Goal: Task Accomplishment & Management: Use online tool/utility

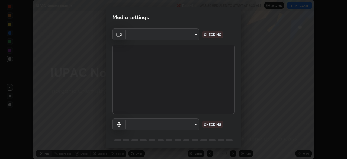
scroll to position [19, 0]
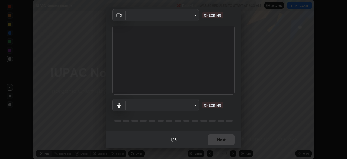
type input "6f19bd17bb1345d3381c364c08f732a45a1be43fbbd3e071611a8edbcb1d3ae0"
click at [194, 104] on body "Erase all IUPAC Nomenclature-16 Recording WAS SCHEDULED TO START AT 9:30 AM Set…" at bounding box center [173, 79] width 347 height 159
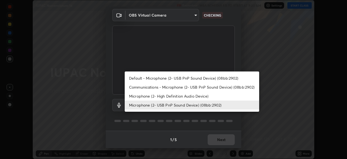
click at [194, 105] on li "Microphone (2- USB PnP Sound Device) (08bb:2902)" at bounding box center [192, 104] width 135 height 9
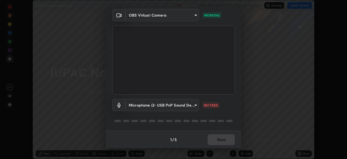
click at [194, 106] on body "Erase all IUPAC Nomenclature-16 Recording WAS SCHEDULED TO START AT 9:30 AM Set…" at bounding box center [173, 79] width 347 height 159
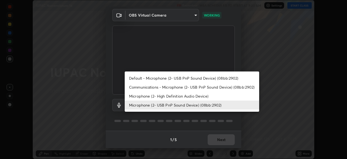
click at [201, 96] on li "Microphone (2- High Definition Audio Device)" at bounding box center [192, 95] width 135 height 9
type input "b26882c646bee67dc3b344b1dbf842c37ce4767a2daa6019220ab5102cc6c7c8"
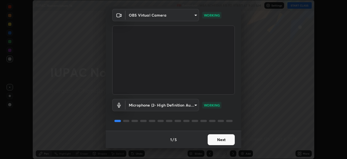
click at [222, 141] on button "Next" at bounding box center [221, 139] width 27 height 11
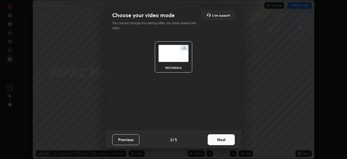
scroll to position [0, 0]
click at [223, 142] on button "Next" at bounding box center [221, 139] width 27 height 11
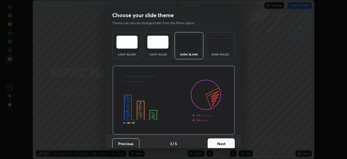
click at [224, 142] on button "Next" at bounding box center [221, 143] width 27 height 11
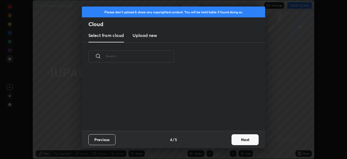
click at [249, 139] on button "Next" at bounding box center [245, 139] width 27 height 11
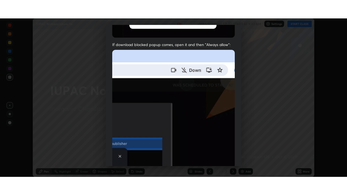
scroll to position [130, 0]
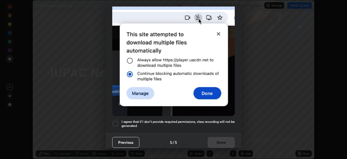
click at [213, 116] on div "Allow "Download multiple files" if prompted: If download blocked popup comes, o…" at bounding box center [174, 19] width 136 height 229
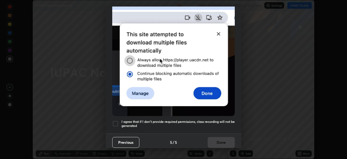
click at [222, 137] on div "Previous 5 / 5 Done" at bounding box center [174, 141] width 136 height 17
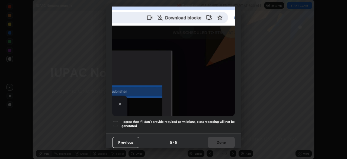
click at [226, 119] on h5 "I agree that if I don't provide required permissions, class recording will not …" at bounding box center [178, 123] width 113 height 8
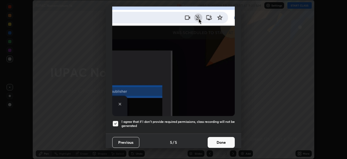
click at [222, 137] on button "Done" at bounding box center [221, 142] width 27 height 11
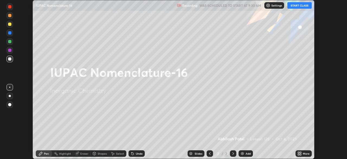
click at [302, 8] on button "START CLASS" at bounding box center [300, 5] width 24 height 7
click at [300, 153] on icon at bounding box center [300, 153] width 4 height 4
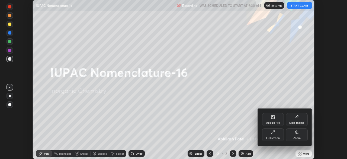
click at [275, 135] on div "Full screen" at bounding box center [273, 134] width 22 height 13
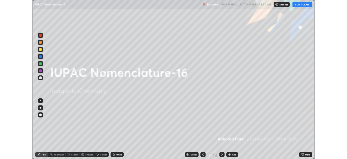
scroll to position [195, 347]
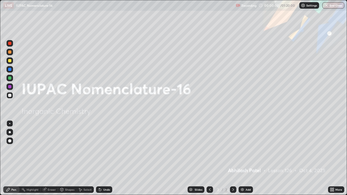
click at [244, 159] on img at bounding box center [242, 190] width 4 height 4
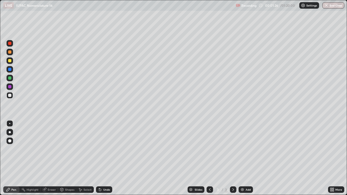
click at [67, 159] on div "Shapes" at bounding box center [69, 190] width 9 height 3
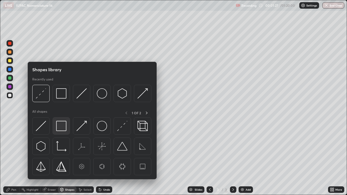
click at [62, 131] on img at bounding box center [61, 126] width 10 height 10
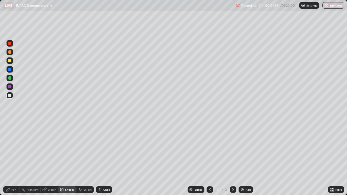
click at [13, 159] on div "Pen" at bounding box center [13, 190] width 5 height 3
click at [10, 132] on div at bounding box center [10, 132] width 2 height 2
click at [49, 159] on div "Eraser" at bounding box center [49, 190] width 17 height 7
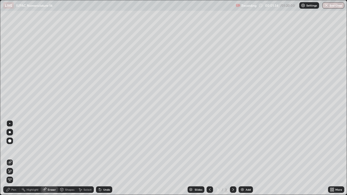
click at [14, 159] on div "Pen" at bounding box center [13, 190] width 5 height 3
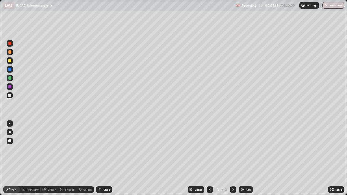
click at [105, 159] on div "Undo" at bounding box center [104, 190] width 16 height 7
click at [107, 159] on div "Undo" at bounding box center [106, 190] width 7 height 3
click at [12, 63] on div at bounding box center [10, 61] width 7 height 7
click at [53, 159] on div "Eraser" at bounding box center [52, 190] width 8 height 3
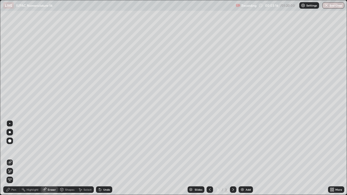
click at [16, 159] on div "Pen" at bounding box center [11, 190] width 16 height 7
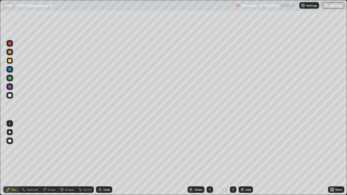
click at [106, 159] on div "Undo" at bounding box center [106, 190] width 7 height 3
click at [107, 159] on div "Undo" at bounding box center [104, 190] width 16 height 7
click at [109, 159] on div "Undo" at bounding box center [104, 190] width 16 height 7
click at [108, 159] on div "Undo" at bounding box center [104, 190] width 16 height 7
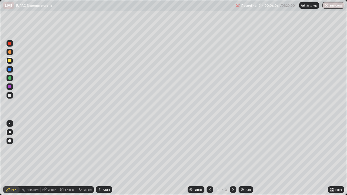
click at [110, 159] on div "Undo" at bounding box center [104, 190] width 16 height 7
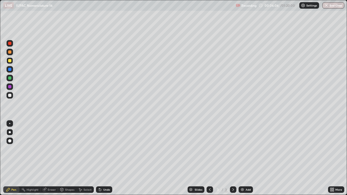
click at [110, 159] on div "Undo" at bounding box center [104, 190] width 16 height 7
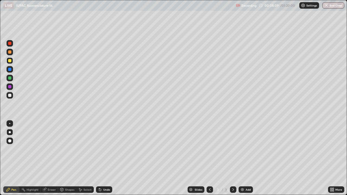
click at [246, 159] on div "Add" at bounding box center [248, 190] width 5 height 3
click at [101, 159] on div "Undo" at bounding box center [104, 190] width 16 height 7
click at [106, 159] on div "Undo" at bounding box center [104, 190] width 16 height 7
click at [99, 159] on icon at bounding box center [99, 189] width 1 height 1
click at [52, 159] on div "Eraser" at bounding box center [52, 190] width 8 height 3
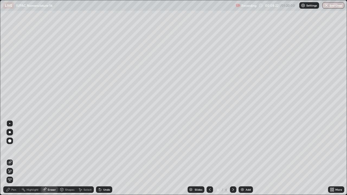
click at [17, 159] on div "Pen" at bounding box center [11, 190] width 16 height 7
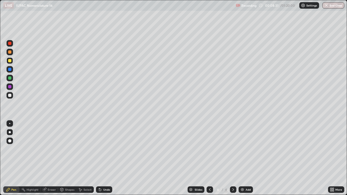
click at [12, 70] on div at bounding box center [10, 69] width 7 height 7
click at [11, 60] on div at bounding box center [9, 60] width 3 height 3
click at [10, 87] on div at bounding box center [9, 86] width 3 height 3
click at [102, 159] on div "Undo" at bounding box center [104, 190] width 16 height 7
click at [109, 159] on div "Undo" at bounding box center [106, 190] width 7 height 3
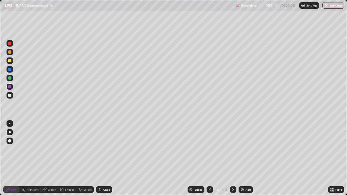
click at [107, 159] on div "Undo" at bounding box center [106, 190] width 7 height 3
click at [12, 79] on div at bounding box center [10, 78] width 7 height 7
click at [68, 159] on div "Shapes" at bounding box center [69, 190] width 9 height 3
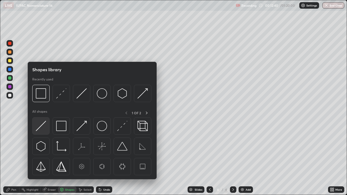
click at [43, 121] on img at bounding box center [41, 126] width 10 height 10
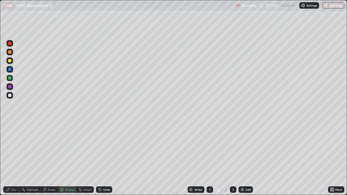
click at [73, 159] on div "Shapes" at bounding box center [67, 190] width 18 height 7
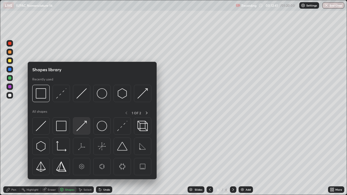
click at [83, 129] on img at bounding box center [82, 126] width 10 height 10
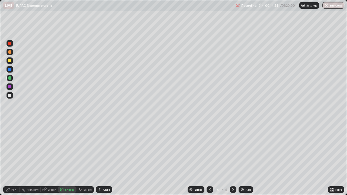
click at [250, 159] on div "Add" at bounding box center [248, 190] width 5 height 3
click at [212, 159] on div at bounding box center [210, 190] width 7 height 11
click at [109, 159] on div "Undo" at bounding box center [106, 190] width 7 height 3
click at [17, 159] on div "Pen" at bounding box center [11, 190] width 16 height 7
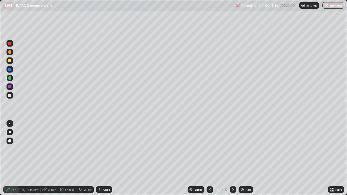
click at [111, 159] on div "Undo" at bounding box center [104, 190] width 16 height 7
click at [112, 159] on div "Undo" at bounding box center [104, 190] width 16 height 7
click at [245, 159] on div "Add" at bounding box center [246, 190] width 14 height 7
click at [12, 96] on div at bounding box center [10, 95] width 7 height 7
click at [107, 159] on div "Undo" at bounding box center [106, 190] width 7 height 3
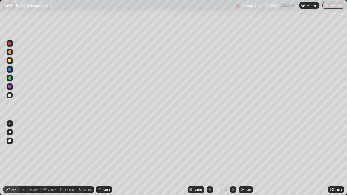
click at [107, 159] on div "Undo" at bounding box center [104, 190] width 16 height 7
click at [103, 159] on div "Undo" at bounding box center [104, 190] width 16 height 7
click at [104, 159] on div "Undo" at bounding box center [104, 190] width 16 height 7
click at [70, 159] on div "Shapes" at bounding box center [69, 190] width 9 height 3
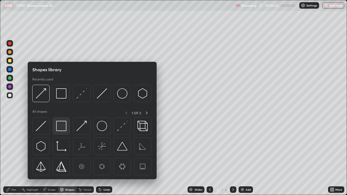
click at [61, 126] on img at bounding box center [61, 126] width 10 height 10
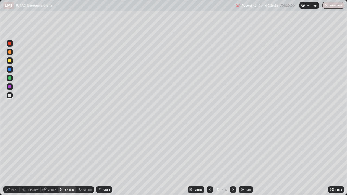
click at [30, 159] on div "Highlight" at bounding box center [33, 190] width 12 height 3
click at [52, 159] on div "Eraser" at bounding box center [52, 190] width 8 height 3
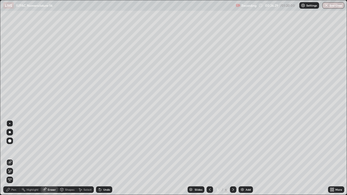
click at [17, 159] on div "Pen" at bounding box center [11, 190] width 16 height 7
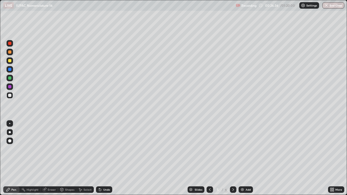
click at [107, 159] on div "Undo" at bounding box center [104, 190] width 16 height 7
click at [11, 72] on div at bounding box center [10, 69] width 7 height 7
click at [10, 60] on div at bounding box center [9, 60] width 3 height 3
click at [51, 159] on div "Eraser" at bounding box center [49, 190] width 17 height 7
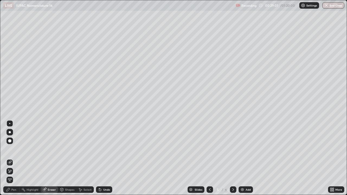
click at [15, 159] on div "Pen" at bounding box center [13, 190] width 5 height 3
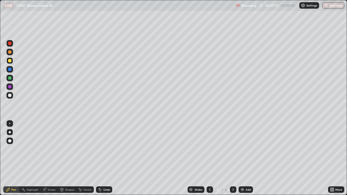
click at [104, 159] on div "Undo" at bounding box center [106, 190] width 7 height 3
click at [105, 159] on div "Undo" at bounding box center [106, 190] width 7 height 3
click at [107, 159] on div "Undo" at bounding box center [106, 190] width 7 height 3
click at [107, 159] on div "Undo" at bounding box center [104, 190] width 16 height 7
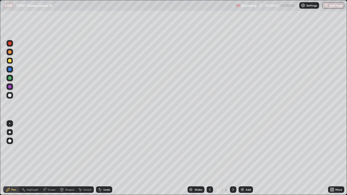
click at [11, 71] on div at bounding box center [10, 69] width 7 height 7
click at [110, 159] on div "Undo" at bounding box center [104, 190] width 16 height 7
click at [112, 159] on div "Undo" at bounding box center [104, 190] width 16 height 7
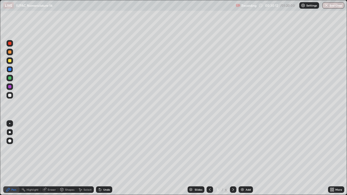
click at [110, 159] on div "Undo" at bounding box center [104, 190] width 16 height 7
click at [111, 159] on div "Undo" at bounding box center [104, 190] width 16 height 7
click at [245, 159] on div "Add" at bounding box center [246, 190] width 14 height 7
click at [69, 159] on div "Shapes" at bounding box center [67, 190] width 18 height 7
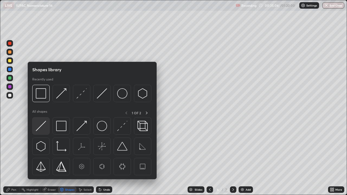
click at [46, 127] on div at bounding box center [40, 126] width 17 height 17
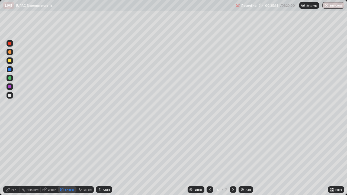
click at [15, 159] on div "Pen" at bounding box center [11, 190] width 16 height 7
click at [110, 159] on div "Undo" at bounding box center [104, 190] width 16 height 7
click at [243, 159] on img at bounding box center [242, 190] width 4 height 4
click at [13, 97] on div at bounding box center [10, 95] width 7 height 7
click at [12, 79] on div at bounding box center [10, 78] width 7 height 7
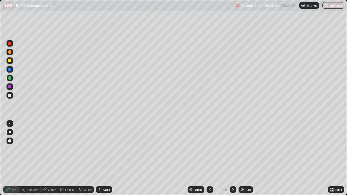
click at [66, 159] on div "Shapes" at bounding box center [67, 190] width 18 height 11
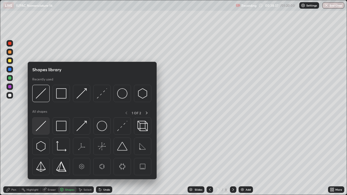
click at [46, 125] on img at bounding box center [41, 126] width 10 height 10
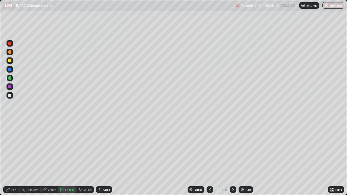
click at [17, 159] on div "Pen" at bounding box center [11, 190] width 16 height 7
click at [106, 159] on div "Undo" at bounding box center [104, 190] width 16 height 7
click at [105, 159] on div "Undo" at bounding box center [106, 190] width 7 height 3
click at [210, 159] on icon at bounding box center [210, 190] width 4 height 4
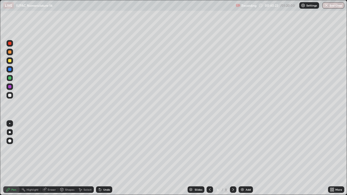
click at [246, 159] on div "Add" at bounding box center [248, 190] width 5 height 3
click at [111, 159] on div "Undo" at bounding box center [104, 190] width 16 height 7
click at [110, 159] on div "Undo" at bounding box center [104, 190] width 16 height 7
click at [109, 159] on div "Undo" at bounding box center [106, 190] width 7 height 3
click at [106, 159] on div "Undo" at bounding box center [106, 190] width 7 height 3
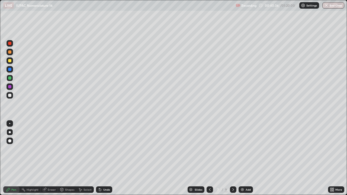
click at [106, 159] on div "Undo" at bounding box center [106, 190] width 7 height 3
click at [105, 159] on div "Undo" at bounding box center [104, 190] width 16 height 7
click at [52, 159] on div "Eraser" at bounding box center [52, 190] width 8 height 3
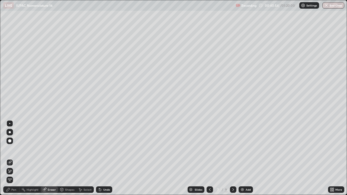
click at [17, 159] on div "Pen" at bounding box center [11, 190] width 16 height 7
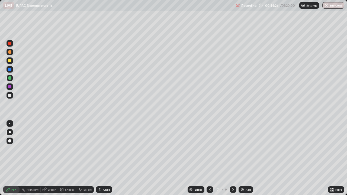
click at [245, 159] on div "Add" at bounding box center [246, 190] width 14 height 7
click at [103, 159] on div "Undo" at bounding box center [106, 190] width 7 height 3
click at [243, 159] on img at bounding box center [242, 190] width 4 height 4
click at [99, 159] on icon at bounding box center [99, 189] width 1 height 1
click at [109, 159] on div "Undo" at bounding box center [106, 190] width 7 height 3
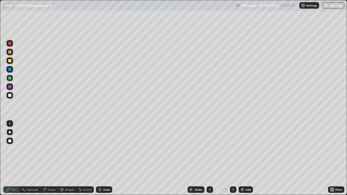
click at [244, 159] on img at bounding box center [242, 190] width 4 height 4
click at [104, 159] on div "Undo" at bounding box center [104, 190] width 16 height 7
click at [105, 159] on div "Undo" at bounding box center [104, 190] width 16 height 7
click at [12, 70] on div at bounding box center [10, 69] width 7 height 7
click at [12, 60] on div at bounding box center [10, 61] width 7 height 7
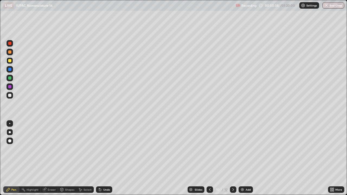
click at [105, 159] on div "Undo" at bounding box center [106, 190] width 7 height 3
click at [107, 159] on div "Undo" at bounding box center [106, 190] width 7 height 3
click at [99, 159] on icon at bounding box center [100, 190] width 2 height 2
click at [103, 159] on div "Undo" at bounding box center [104, 190] width 16 height 7
click at [107, 159] on div "Undo" at bounding box center [106, 190] width 7 height 3
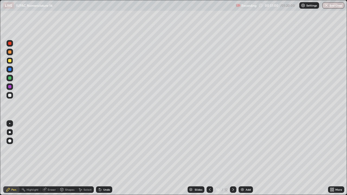
click at [102, 159] on div "Undo" at bounding box center [104, 190] width 16 height 7
click at [105, 159] on div "Undo" at bounding box center [106, 190] width 7 height 3
click at [107, 159] on div "Undo" at bounding box center [106, 190] width 7 height 3
click at [109, 159] on div "Undo" at bounding box center [106, 190] width 7 height 3
click at [246, 159] on div "Add" at bounding box center [246, 190] width 14 height 7
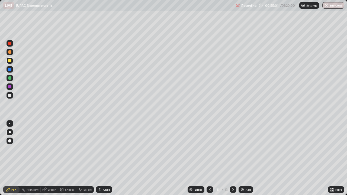
click at [103, 159] on div "Undo" at bounding box center [104, 190] width 16 height 7
click at [109, 159] on div "Undo" at bounding box center [106, 190] width 7 height 3
click at [47, 159] on div "Eraser" at bounding box center [49, 190] width 17 height 7
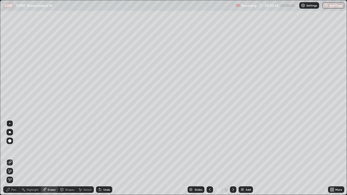
click at [14, 159] on div "Pen" at bounding box center [13, 190] width 5 height 3
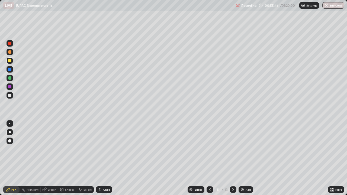
click at [50, 159] on div "Eraser" at bounding box center [52, 190] width 8 height 3
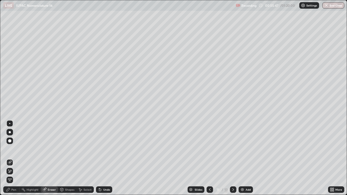
click at [15, 159] on div "Pen" at bounding box center [13, 190] width 5 height 3
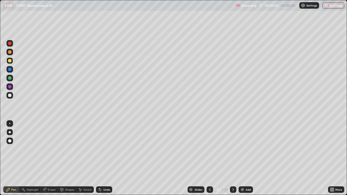
click at [53, 159] on div "Eraser" at bounding box center [52, 190] width 8 height 3
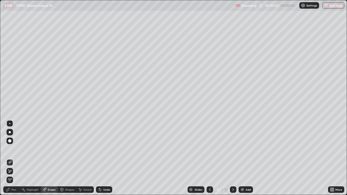
click at [16, 159] on div "Pen" at bounding box center [11, 190] width 16 height 7
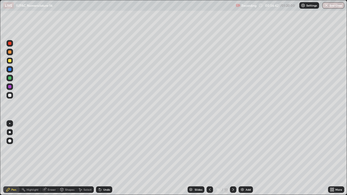
click at [103, 159] on div "Undo" at bounding box center [106, 190] width 7 height 3
click at [104, 159] on div "Undo" at bounding box center [104, 190] width 16 height 7
click at [103, 159] on div "Undo" at bounding box center [104, 190] width 16 height 7
click at [102, 159] on div "Undo" at bounding box center [104, 190] width 16 height 7
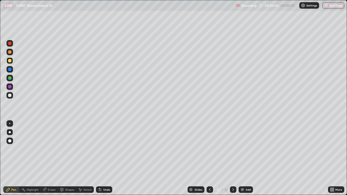
click at [103, 159] on div "Undo" at bounding box center [104, 190] width 16 height 7
click at [104, 159] on div "Undo" at bounding box center [104, 190] width 16 height 7
click at [105, 159] on div "Undo" at bounding box center [104, 190] width 16 height 7
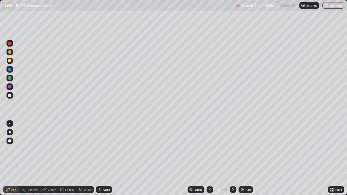
click at [108, 159] on div "Undo" at bounding box center [106, 190] width 7 height 3
click at [246, 159] on div "Add" at bounding box center [248, 190] width 5 height 3
click at [210, 159] on icon at bounding box center [210, 190] width 4 height 4
click at [234, 159] on div at bounding box center [233, 190] width 7 height 11
click at [10, 68] on div at bounding box center [9, 69] width 3 height 3
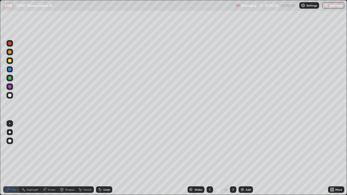
click at [251, 159] on div "Add" at bounding box center [246, 190] width 14 height 7
click at [12, 97] on div at bounding box center [10, 95] width 7 height 7
click at [10, 79] on div at bounding box center [9, 78] width 3 height 3
click at [101, 159] on icon at bounding box center [100, 190] width 4 height 4
click at [104, 159] on div "Undo" at bounding box center [106, 190] width 7 height 3
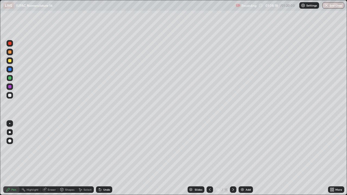
click at [105, 159] on div "Undo" at bounding box center [104, 190] width 16 height 7
click at [244, 159] on div "Add" at bounding box center [246, 190] width 14 height 7
click at [11, 62] on div at bounding box center [9, 60] width 3 height 3
click at [103, 159] on div "Undo" at bounding box center [104, 190] width 16 height 7
click at [102, 159] on div "Undo" at bounding box center [104, 190] width 16 height 7
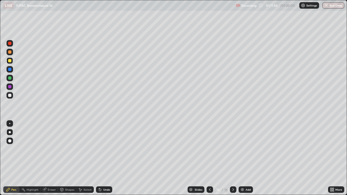
click at [102, 159] on div "Undo" at bounding box center [104, 190] width 16 height 7
click at [103, 159] on div "Undo" at bounding box center [104, 190] width 16 height 7
click at [106, 159] on div "Undo" at bounding box center [106, 190] width 7 height 3
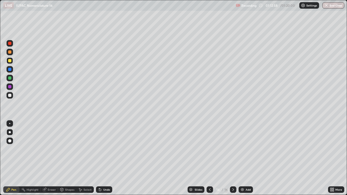
click at [10, 52] on div at bounding box center [9, 51] width 3 height 3
click at [104, 159] on div "Undo" at bounding box center [106, 190] width 7 height 3
click at [102, 159] on div "Undo" at bounding box center [104, 190] width 16 height 7
click at [336, 7] on button "End Class" at bounding box center [333, 5] width 21 height 7
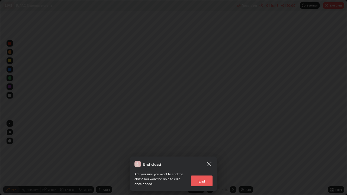
click at [188, 159] on div "Are you sure you want to end the class? You won’t be able to edit once ended. E…" at bounding box center [174, 177] width 78 height 19
click at [198, 159] on button "End" at bounding box center [202, 181] width 22 height 11
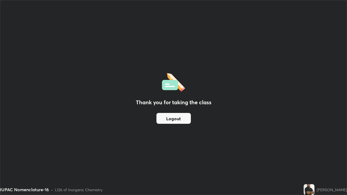
click at [165, 13] on div "Thank you for taking the class Logout" at bounding box center [173, 97] width 347 height 195
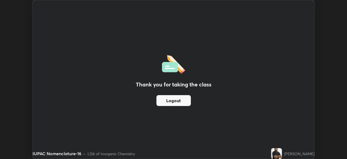
scroll to position [26985, 26797]
